Goal: Entertainment & Leisure: Consume media (video, audio)

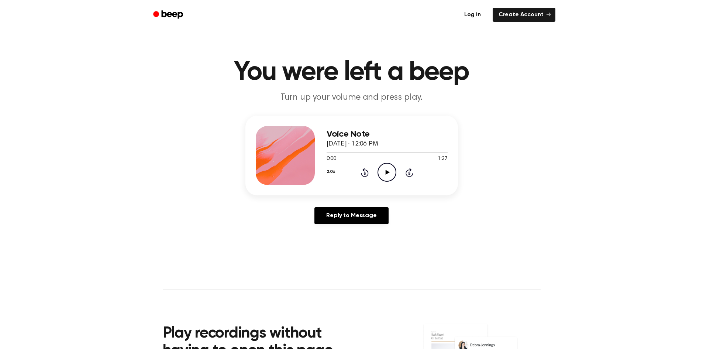
click at [386, 167] on icon "Play Audio" at bounding box center [387, 172] width 19 height 19
click at [354, 152] on div at bounding box center [387, 152] width 121 height 1
click at [383, 152] on div at bounding box center [387, 152] width 121 height 6
drag, startPoint x: 378, startPoint y: 152, endPoint x: 302, endPoint y: 152, distance: 75.7
click at [302, 152] on div "Voice Note October 15, 2025 · 12:06 PM 0:41 1:27 Your browser does not support …" at bounding box center [352, 156] width 213 height 80
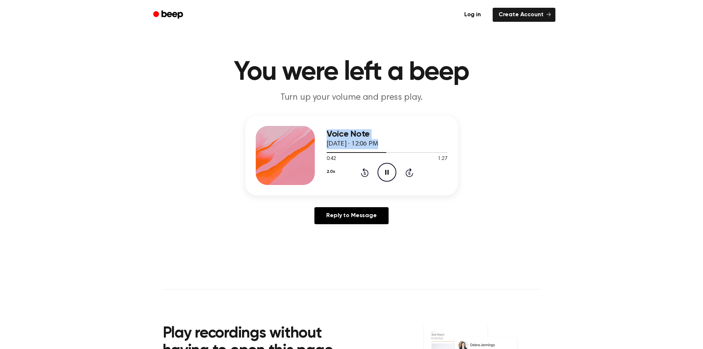
click at [330, 154] on div at bounding box center [387, 152] width 121 height 6
click at [335, 152] on div at bounding box center [387, 152] width 121 height 6
click at [394, 169] on icon "Pause Audio" at bounding box center [387, 172] width 19 height 19
click at [388, 172] on icon at bounding box center [388, 172] width 4 height 5
